Goal: Check status: Check status

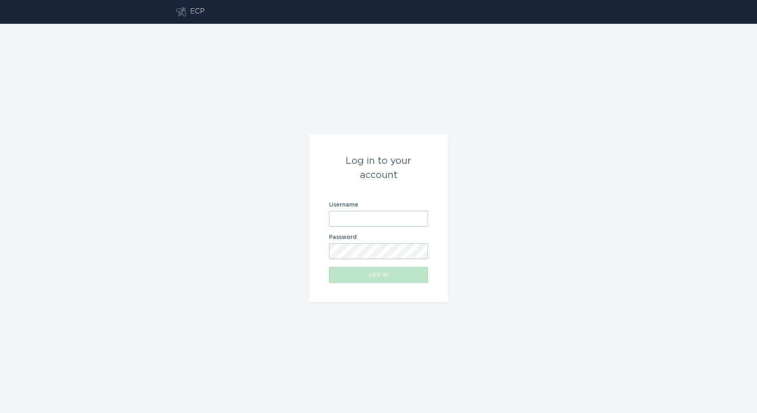
drag, startPoint x: 422, startPoint y: 234, endPoint x: 422, endPoint y: 228, distance: 6.0
click at [422, 234] on form "Log in to your account Username Password Log in" at bounding box center [378, 218] width 139 height 169
click at [422, 228] on form "Log in to your account Username Password Log in" at bounding box center [378, 218] width 139 height 169
click at [424, 221] on input "Username" at bounding box center [378, 219] width 99 height 16
paste input "[PERSON_NAME][EMAIL_ADDRESS][DOMAIN_NAME]"
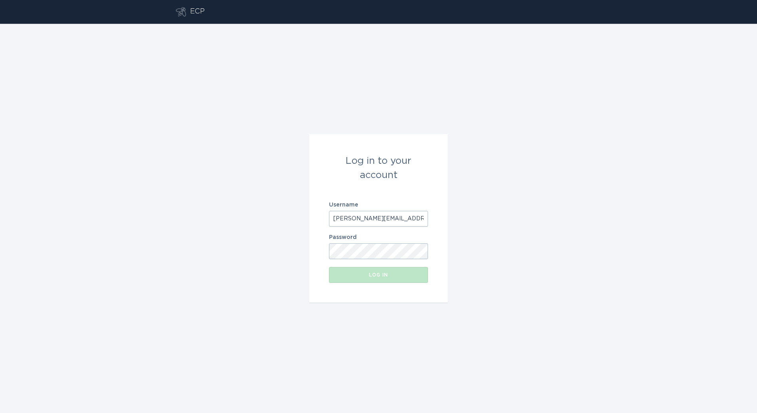
scroll to position [0, 26]
type input "[PERSON_NAME][EMAIL_ADDRESS][DOMAIN_NAME]"
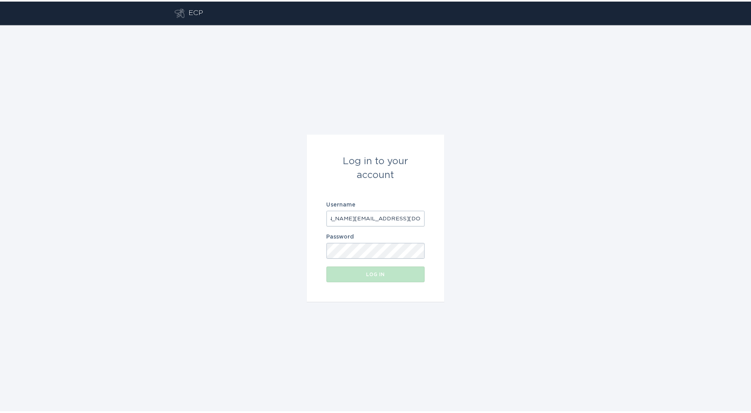
scroll to position [0, 0]
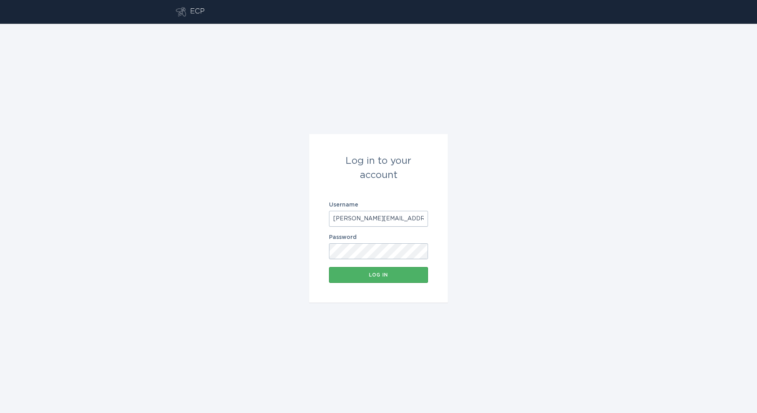
click at [386, 271] on button "Log in" at bounding box center [378, 275] width 99 height 16
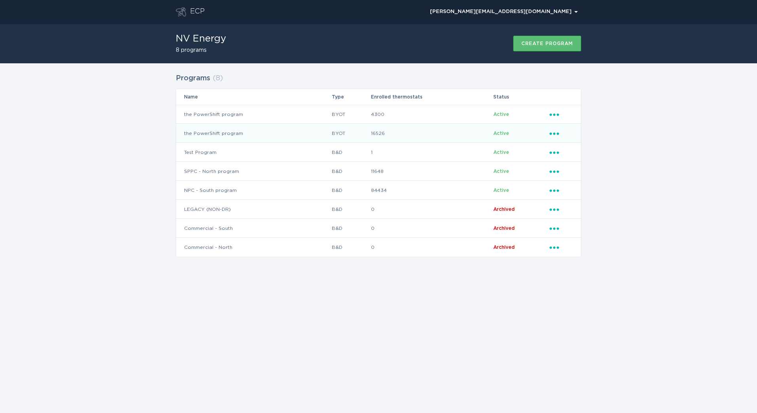
click at [445, 137] on td "16526" at bounding box center [431, 133] width 122 height 19
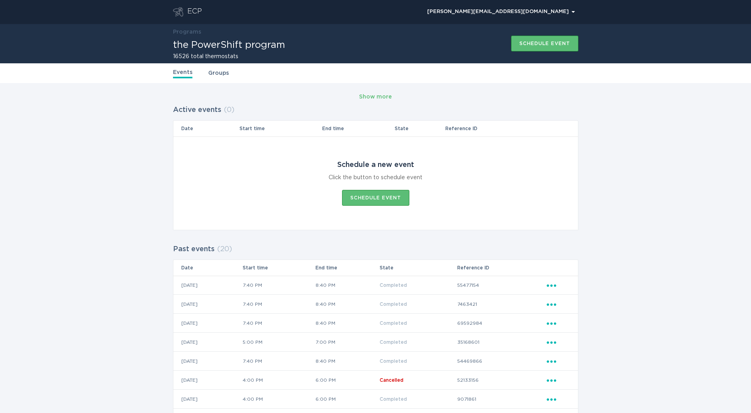
click at [380, 101] on button "Show more" at bounding box center [375, 97] width 33 height 12
click at [384, 97] on div "Show more" at bounding box center [375, 97] width 33 height 9
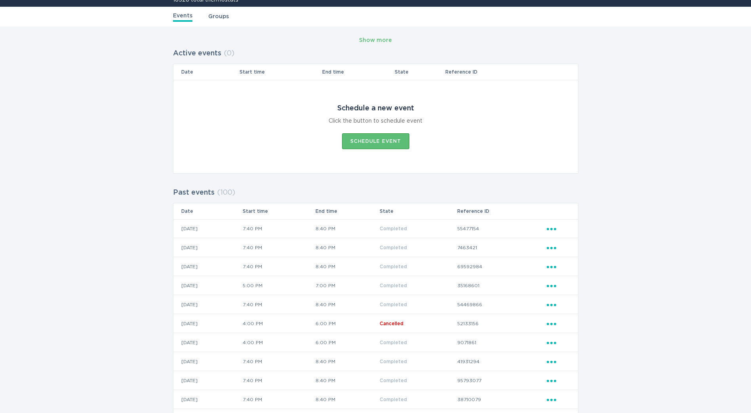
scroll to position [40, 0]
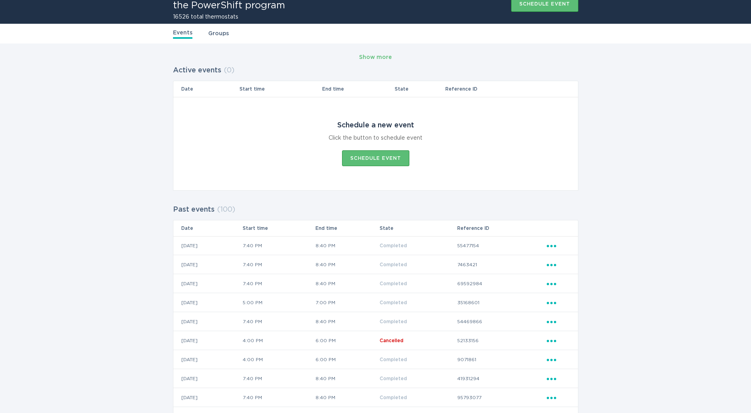
drag, startPoint x: 709, startPoint y: 241, endPoint x: 717, endPoint y: 224, distance: 18.8
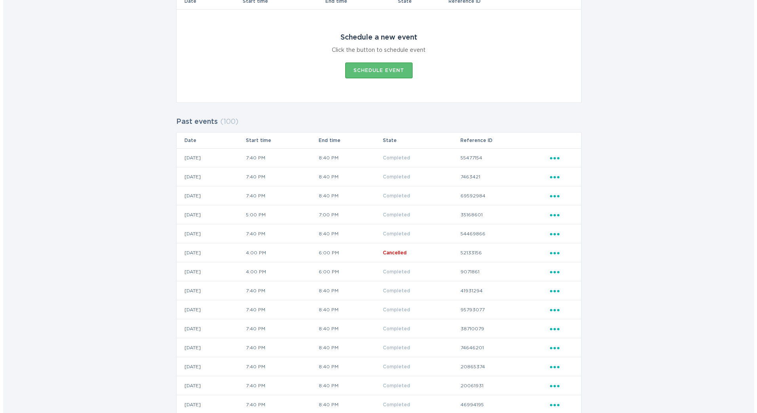
scroll to position [158, 0]
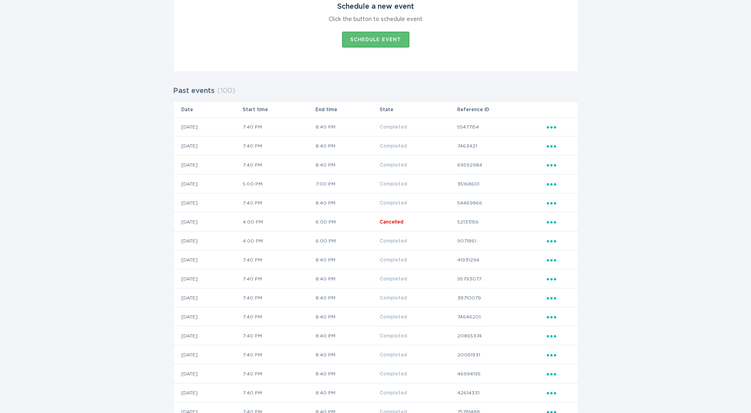
click at [555, 236] on td "Ellipsis" at bounding box center [562, 241] width 32 height 19
click at [553, 243] on div "Ellipsis" at bounding box center [558, 241] width 23 height 9
click at [565, 254] on div "View event summary" at bounding box center [588, 255] width 82 height 18
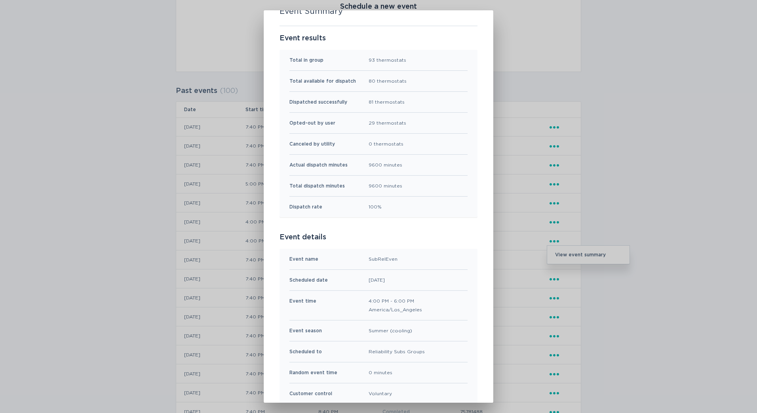
scroll to position [79, 0]
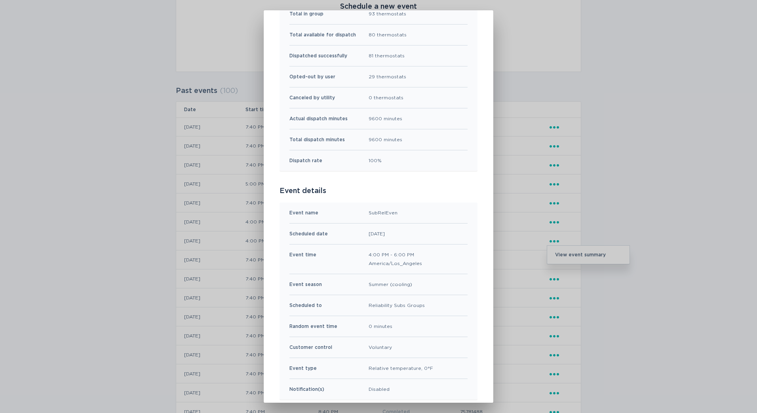
click at [292, 239] on div "Scheduled date [DATE]" at bounding box center [378, 234] width 178 height 21
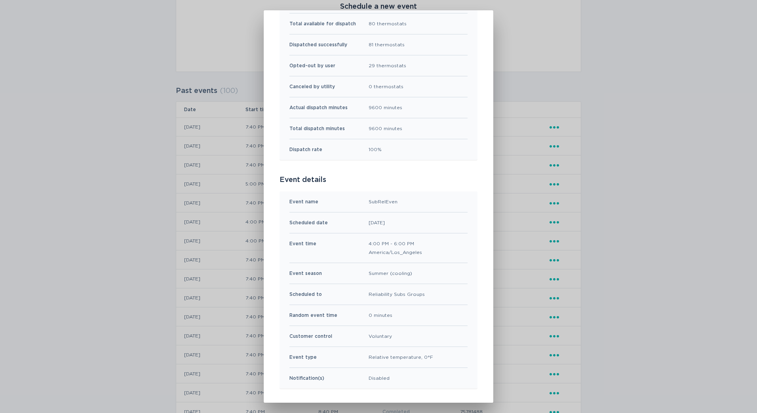
scroll to position [0, 0]
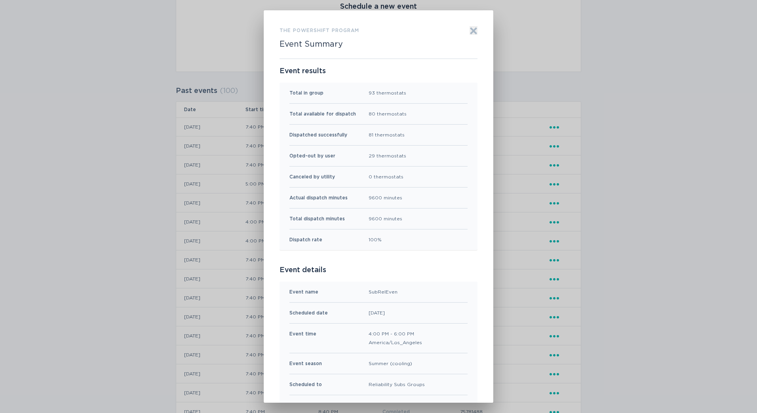
click at [449, 105] on div "Total available for dispatch 80 thermostats" at bounding box center [378, 114] width 178 height 21
